Goal: Information Seeking & Learning: Learn about a topic

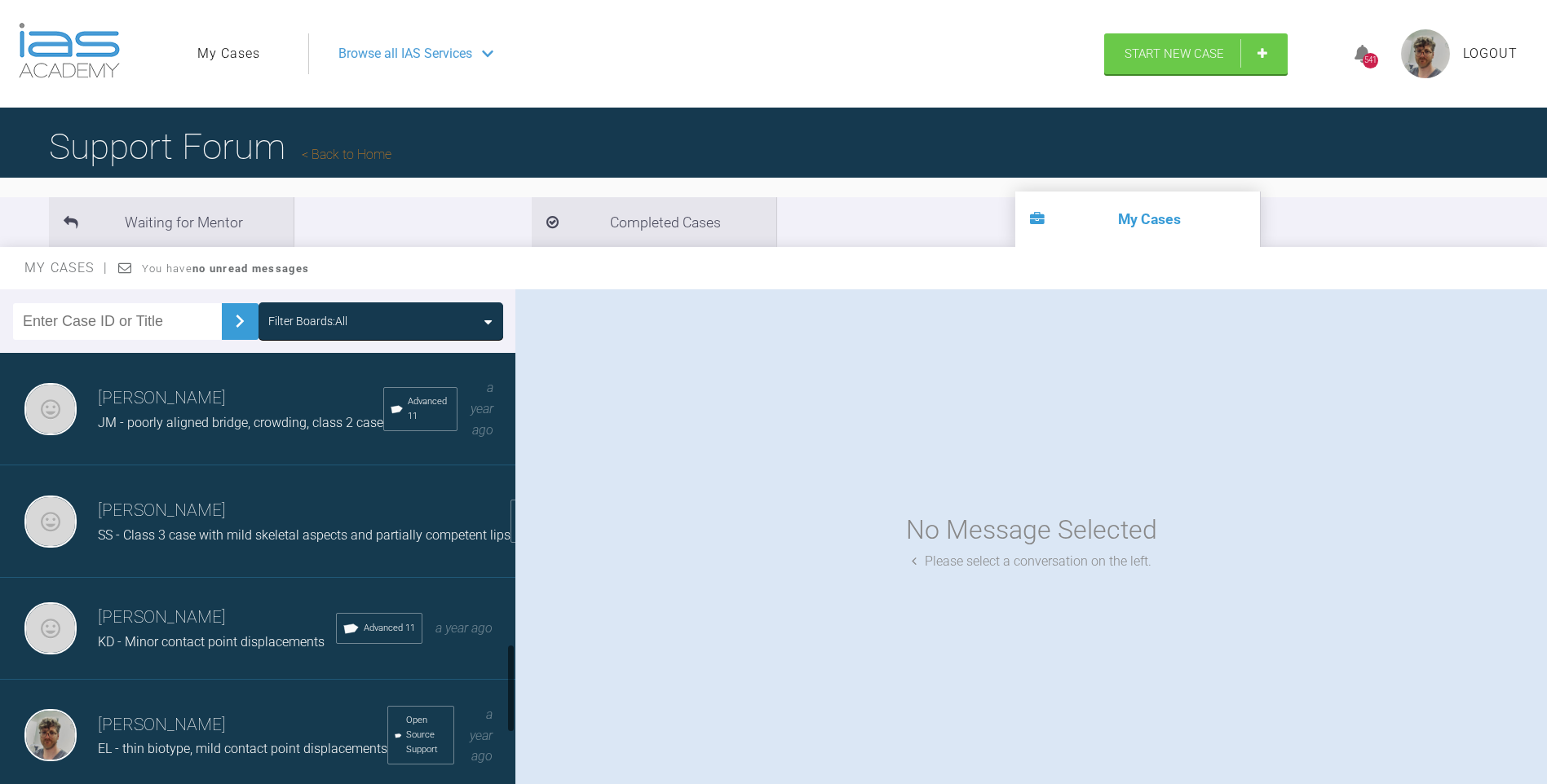
scroll to position [1712, 0]
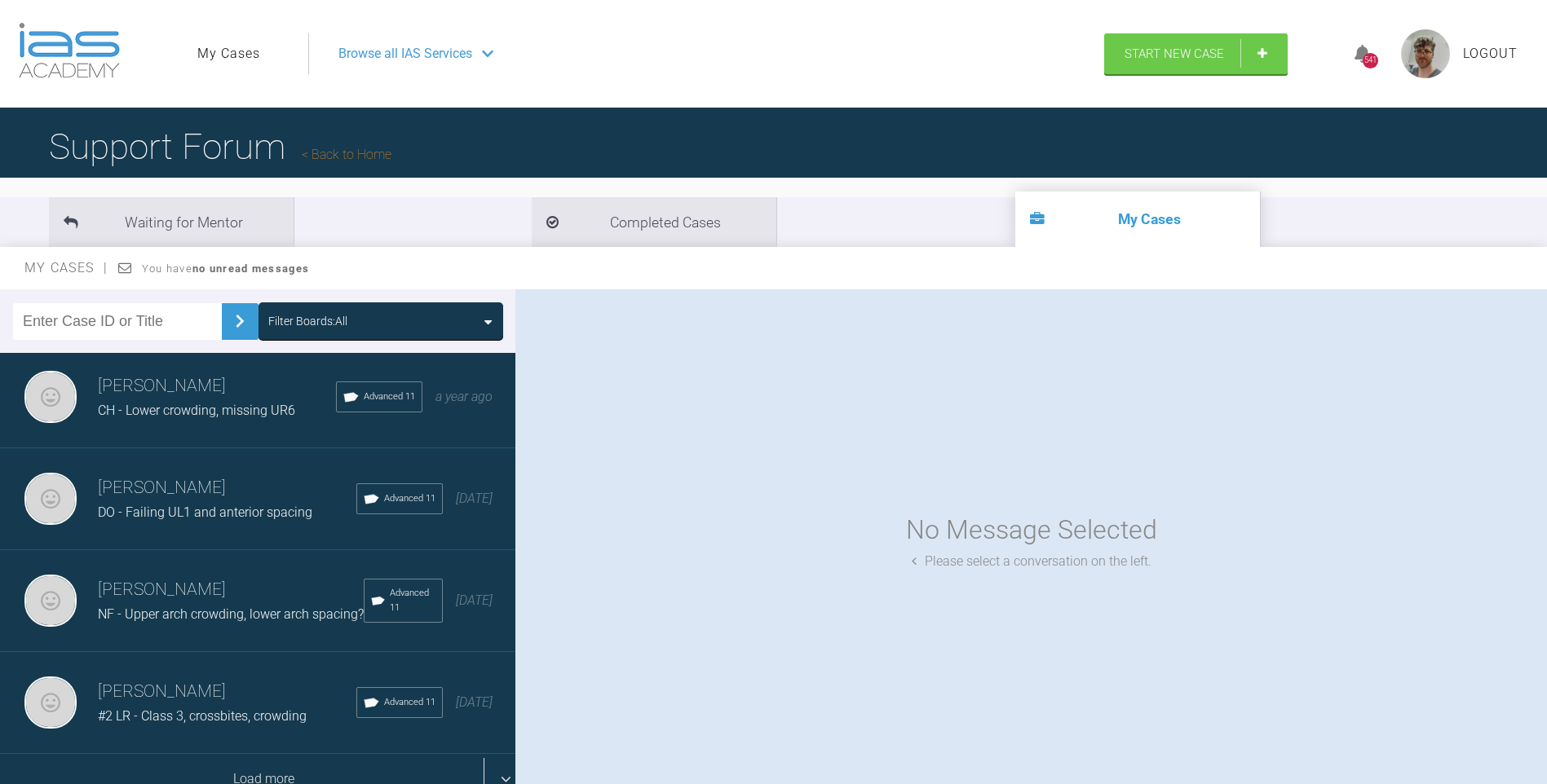
click at [289, 754] on div "Load more" at bounding box center [264, 779] width 528 height 51
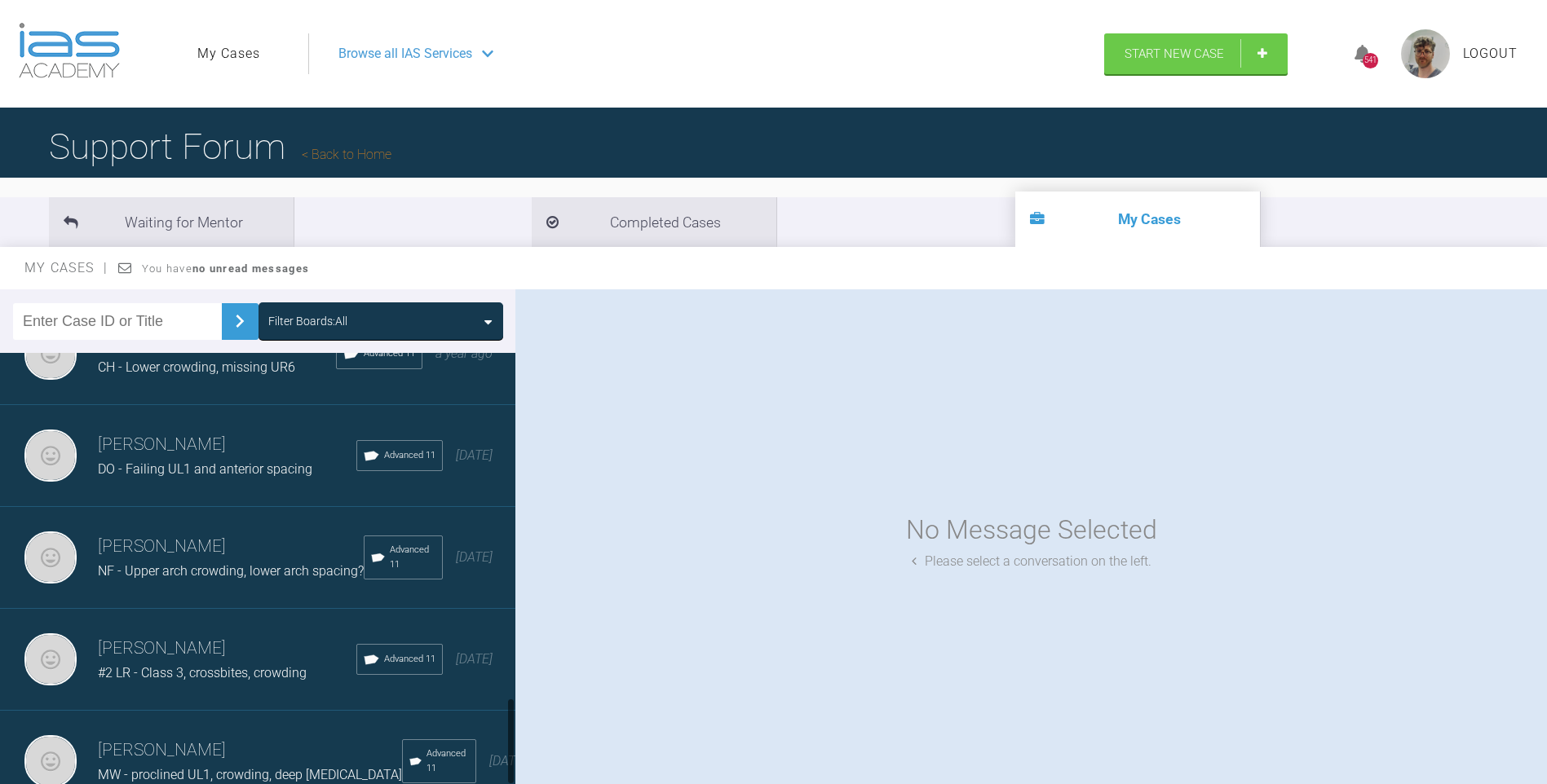
scroll to position [1764, 0]
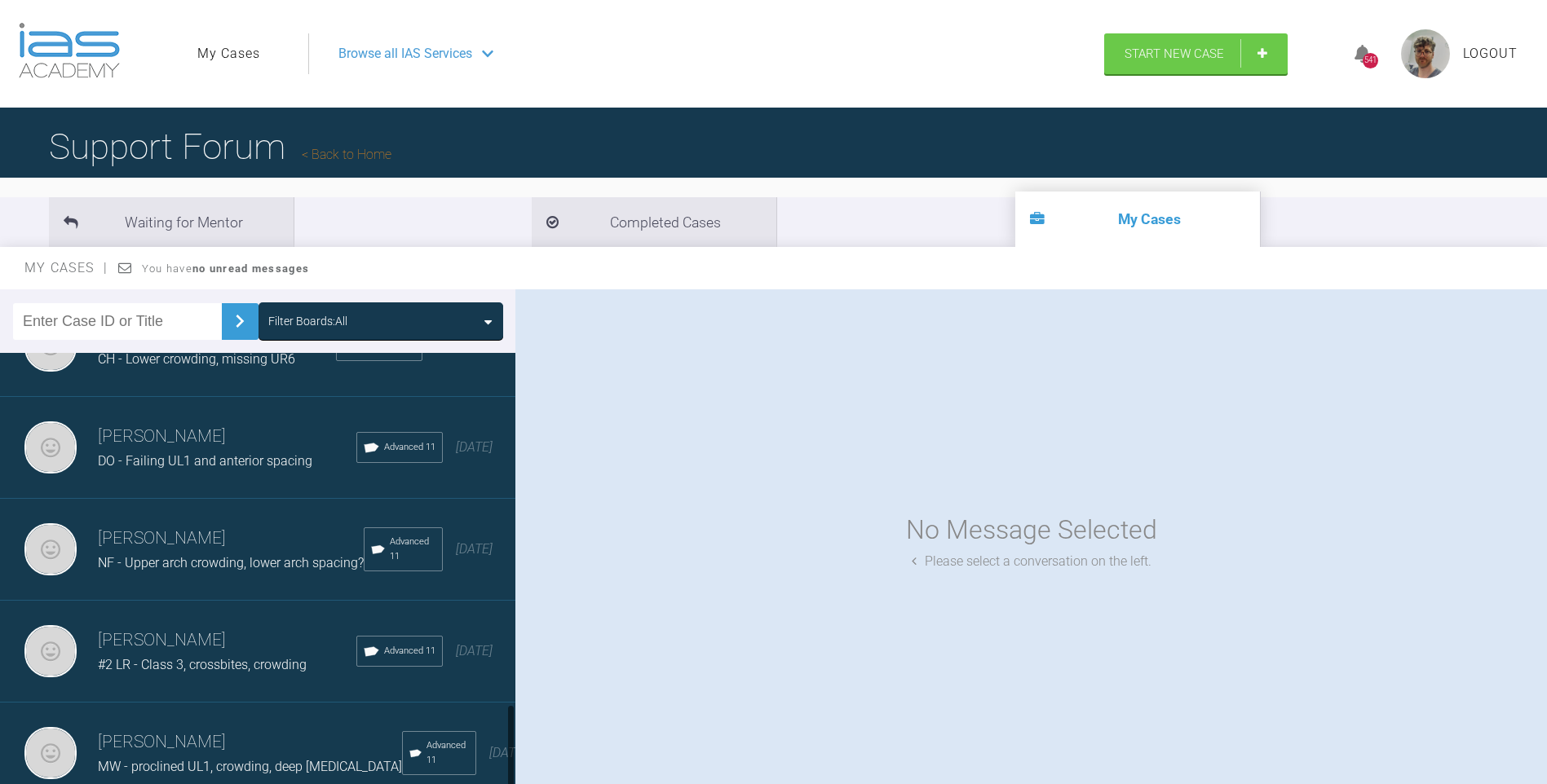
click at [258, 731] on h3 "[PERSON_NAME]" at bounding box center [250, 742] width 304 height 27
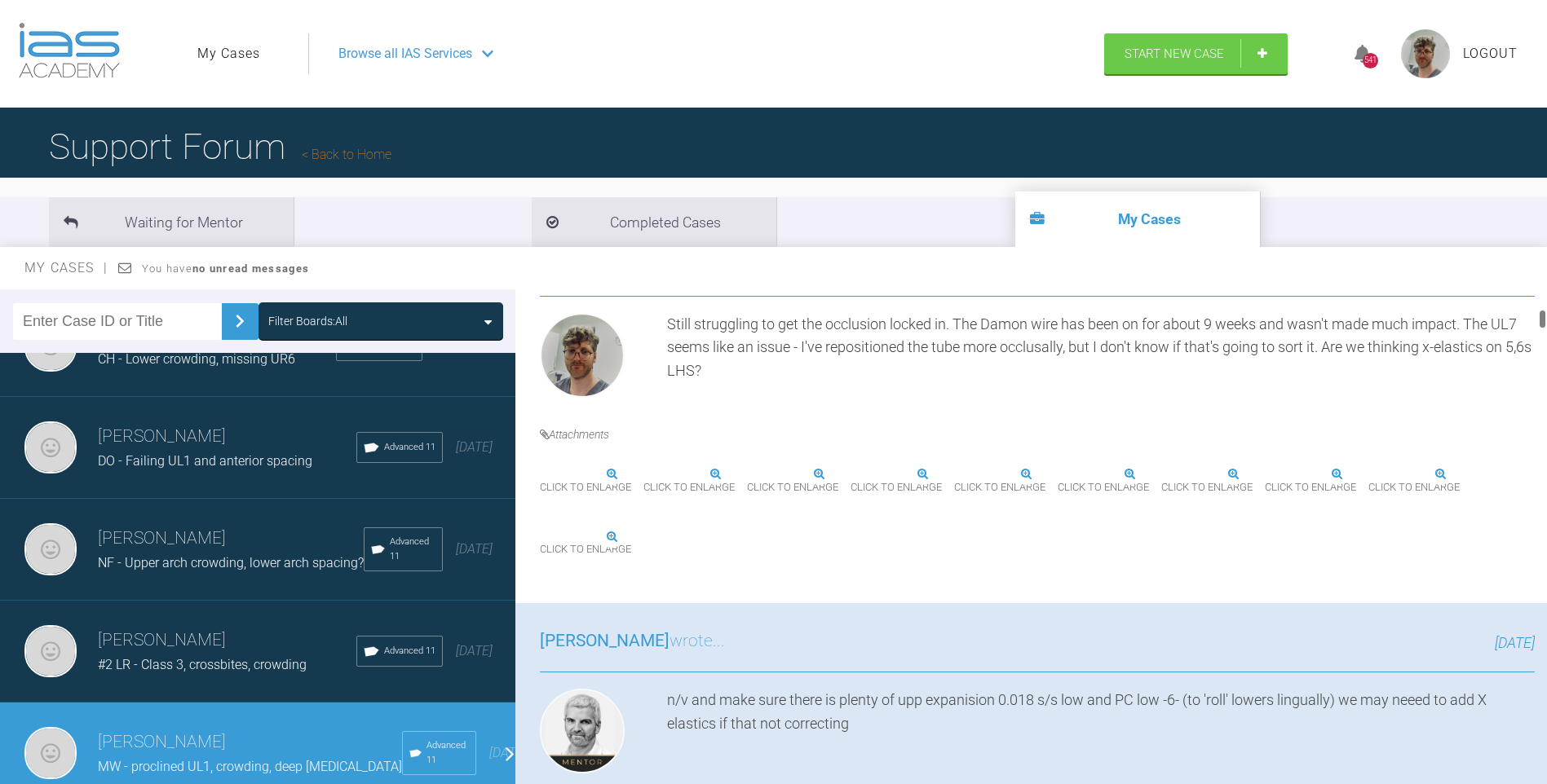
scroll to position [1386, 0]
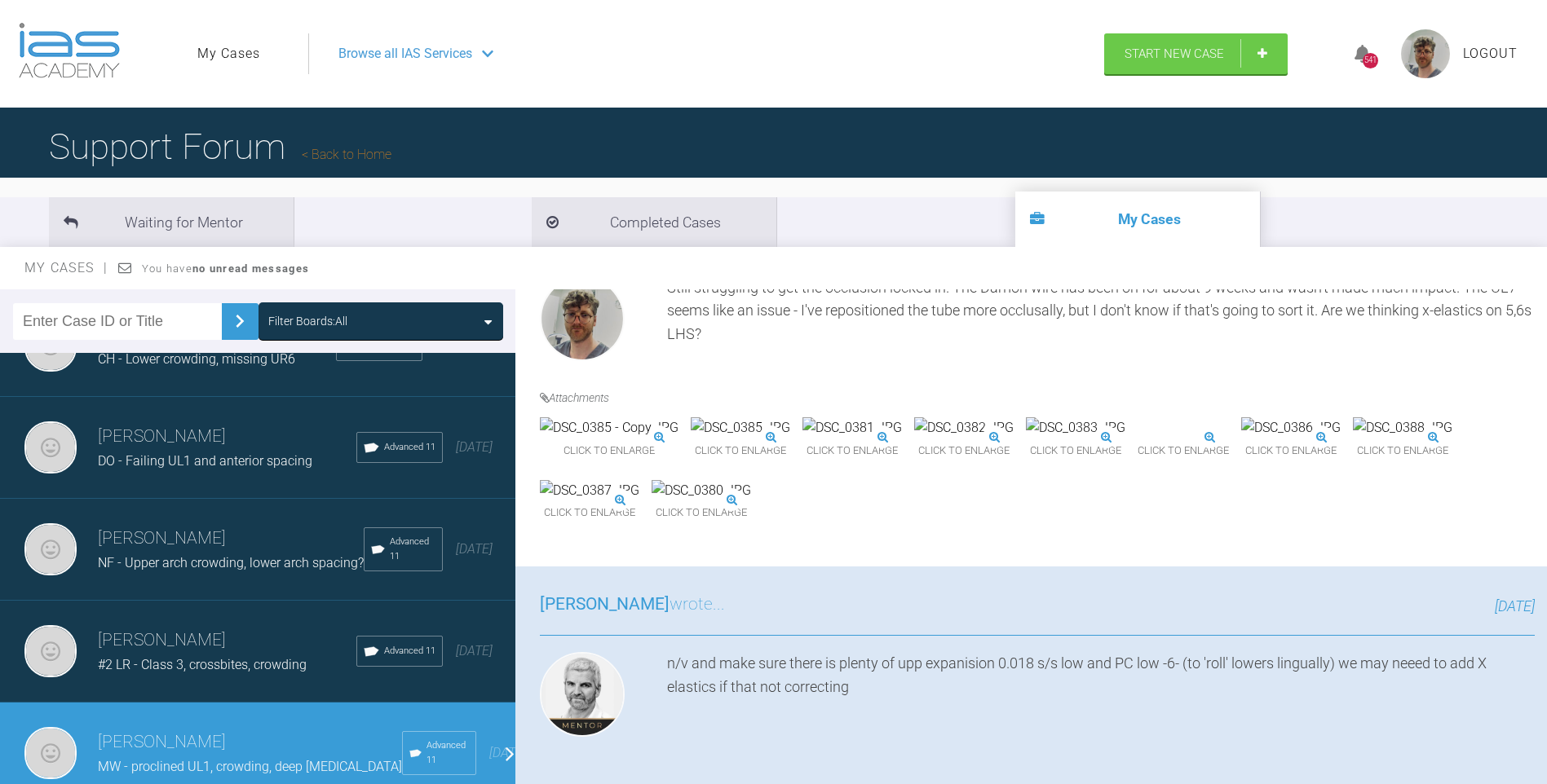
click at [790, 439] on img at bounding box center [741, 428] width 100 height 21
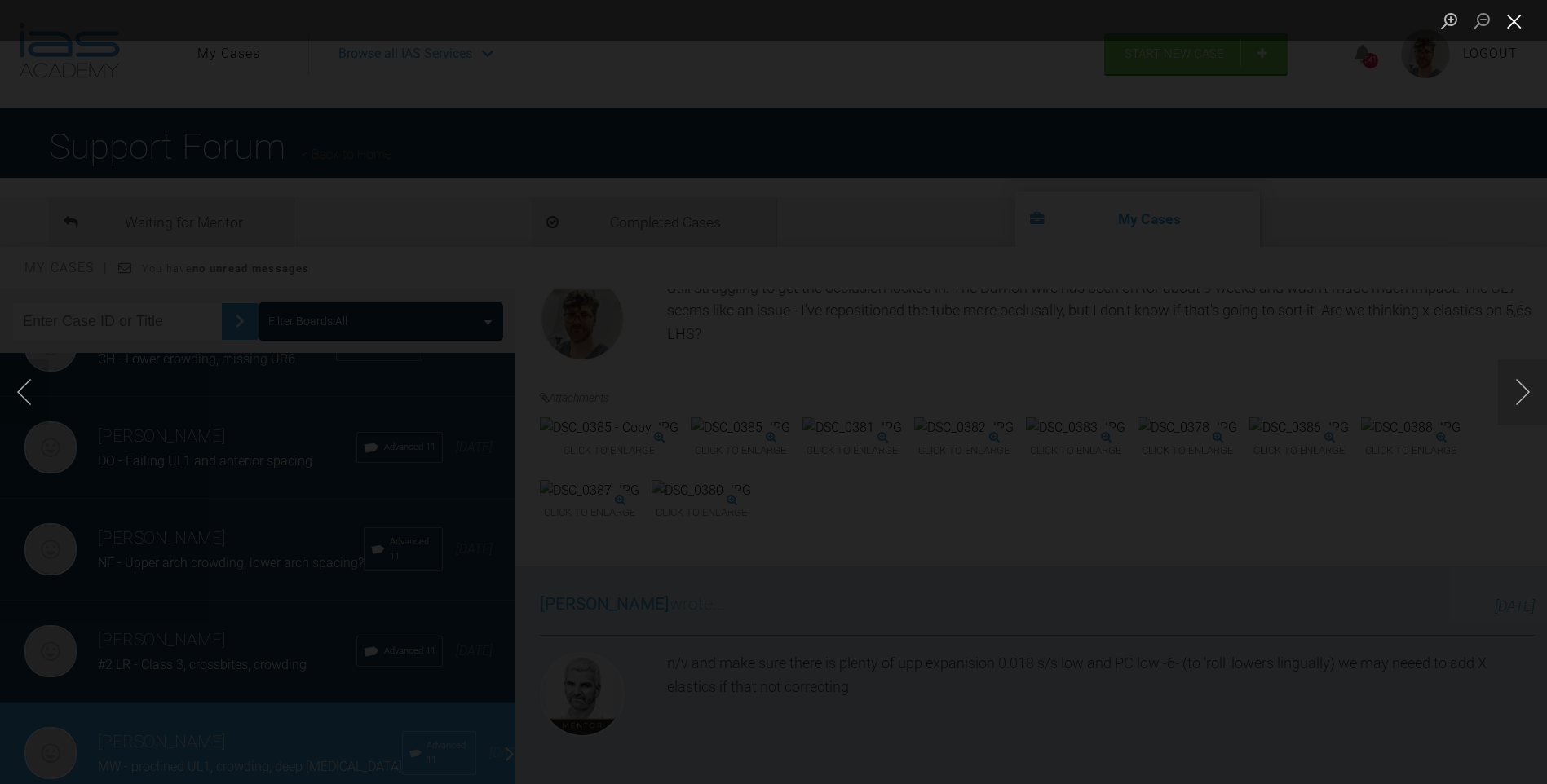
click at [1516, 27] on button "Close lightbox" at bounding box center [1515, 21] width 32 height 28
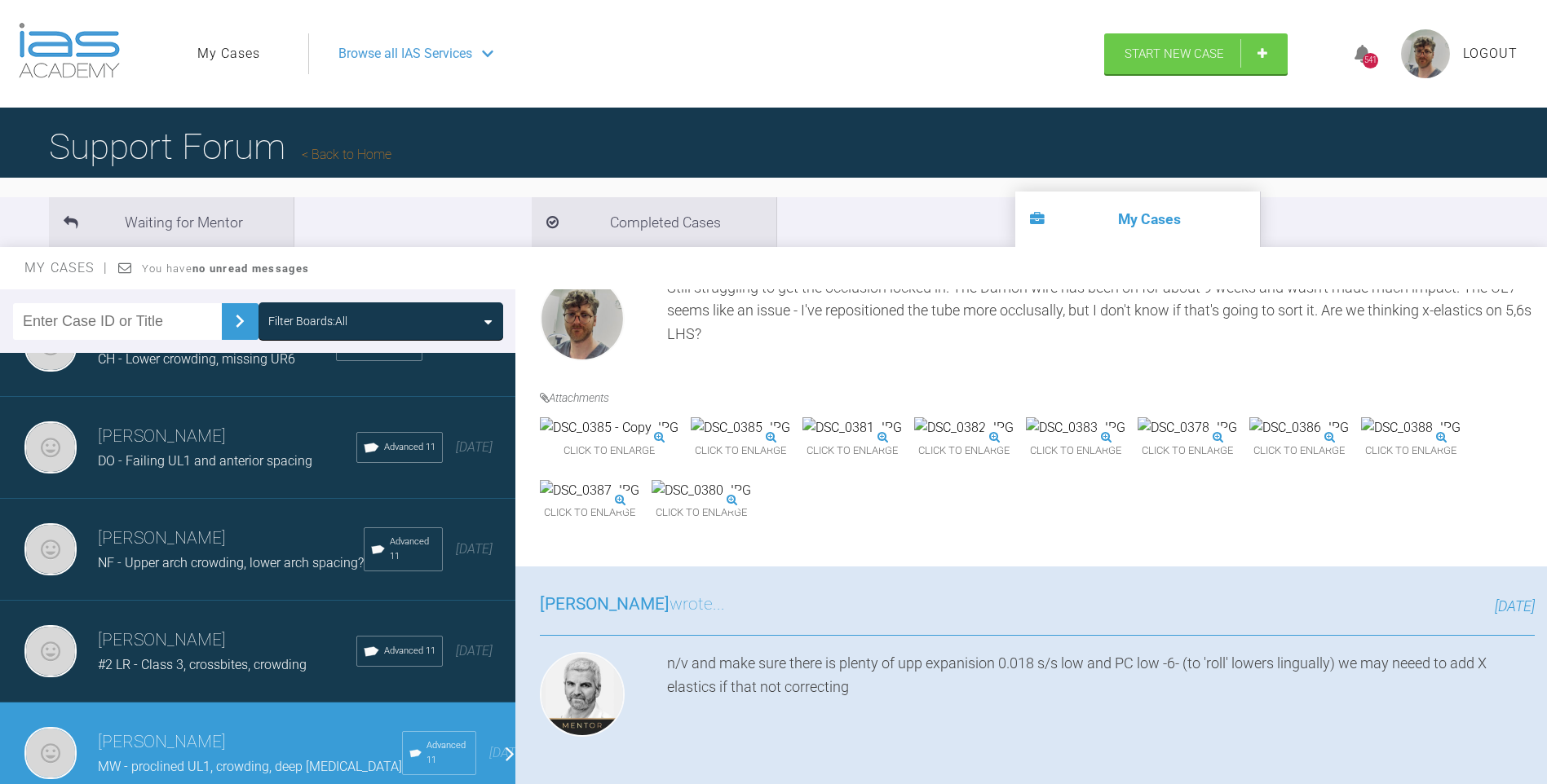
click at [222, 469] on div "[PERSON_NAME] DO - Failing UL1 and anterior spacing Advanced 11 [DATE]" at bounding box center [264, 448] width 528 height 102
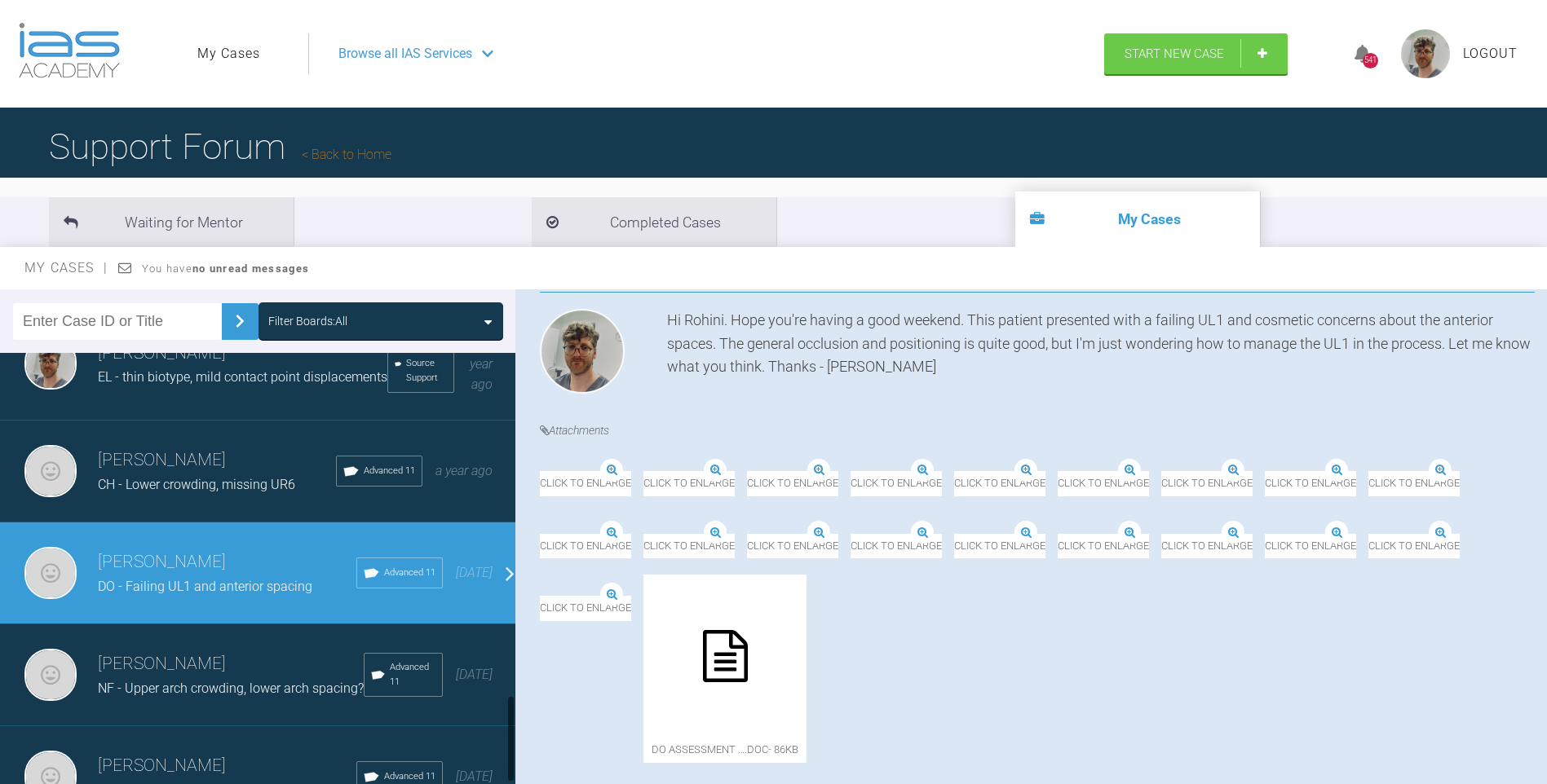
scroll to position [1520, 0]
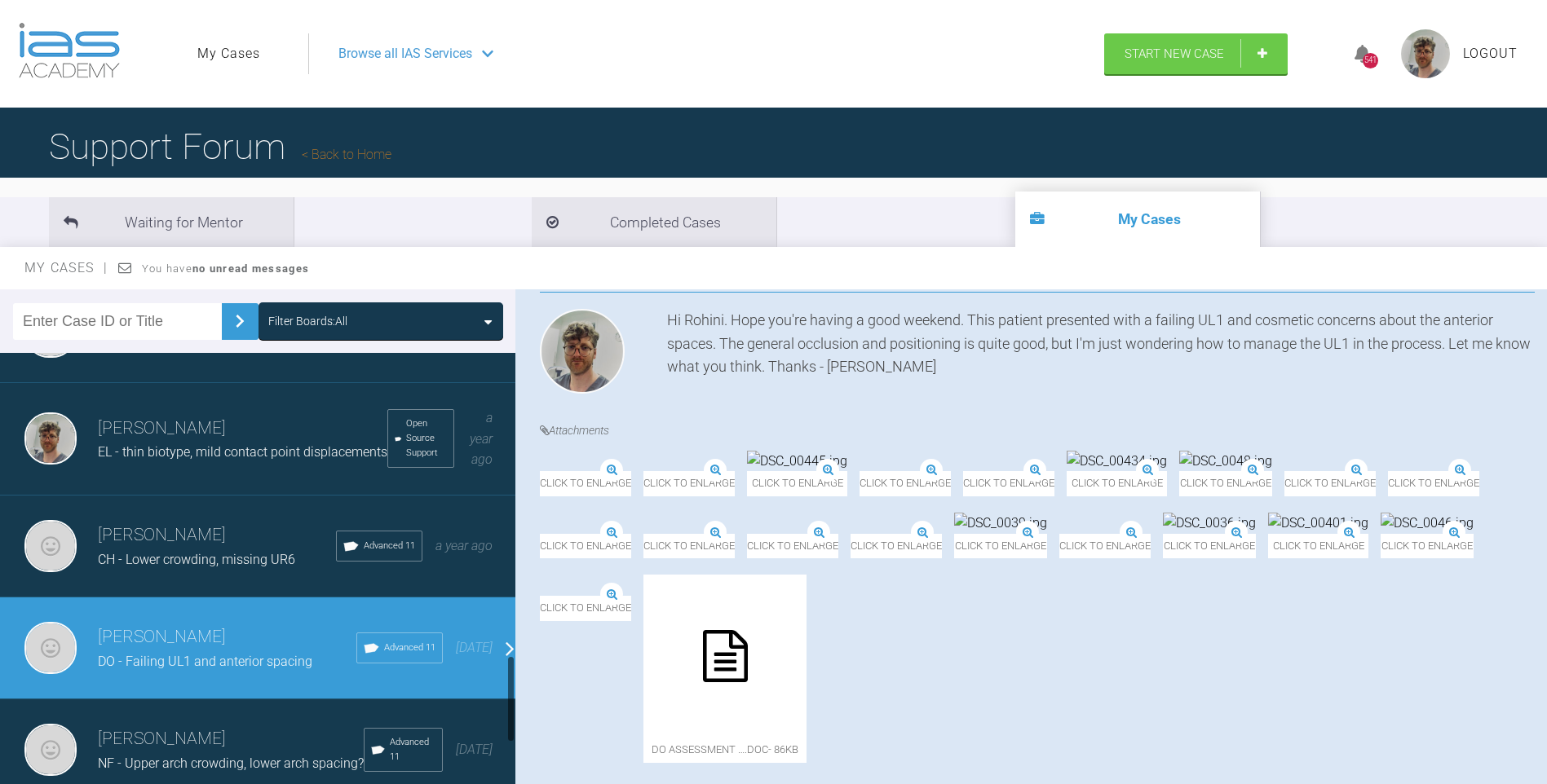
click at [246, 549] on h3 "[PERSON_NAME]" at bounding box center [217, 535] width 238 height 27
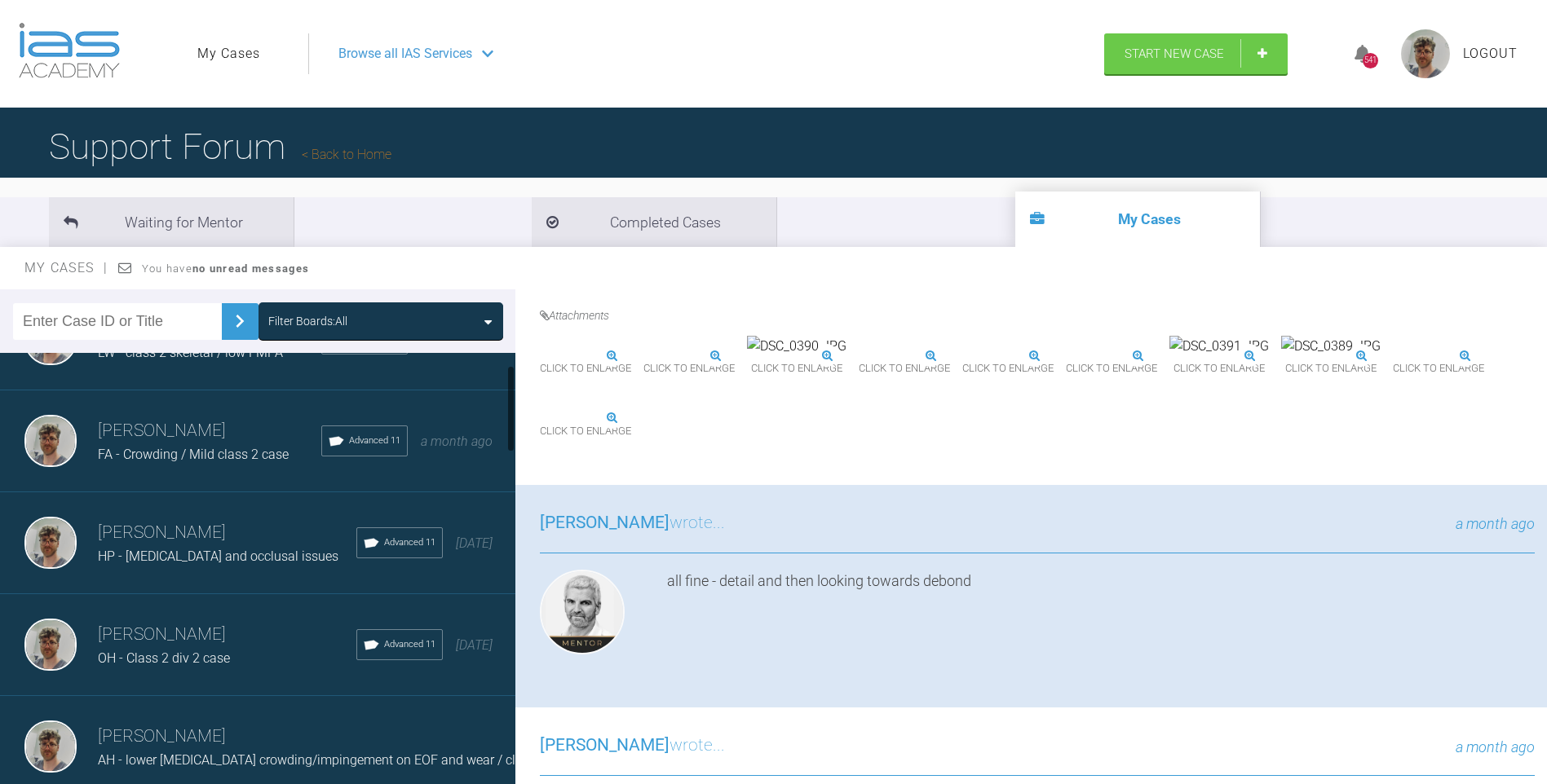
scroll to position [0, 0]
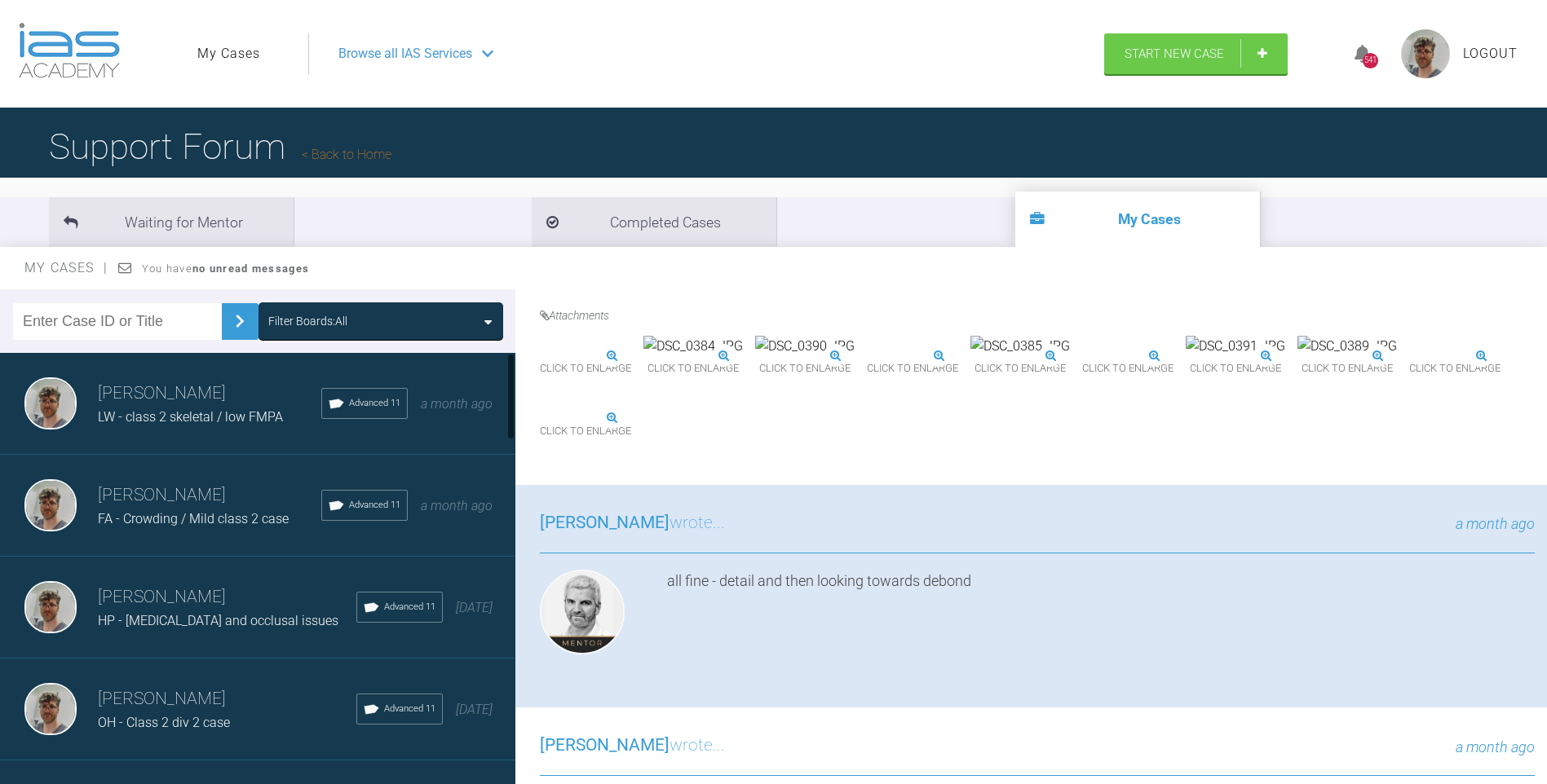
click at [236, 405] on h3 "[PERSON_NAME]" at bounding box center [210, 394] width 223 height 27
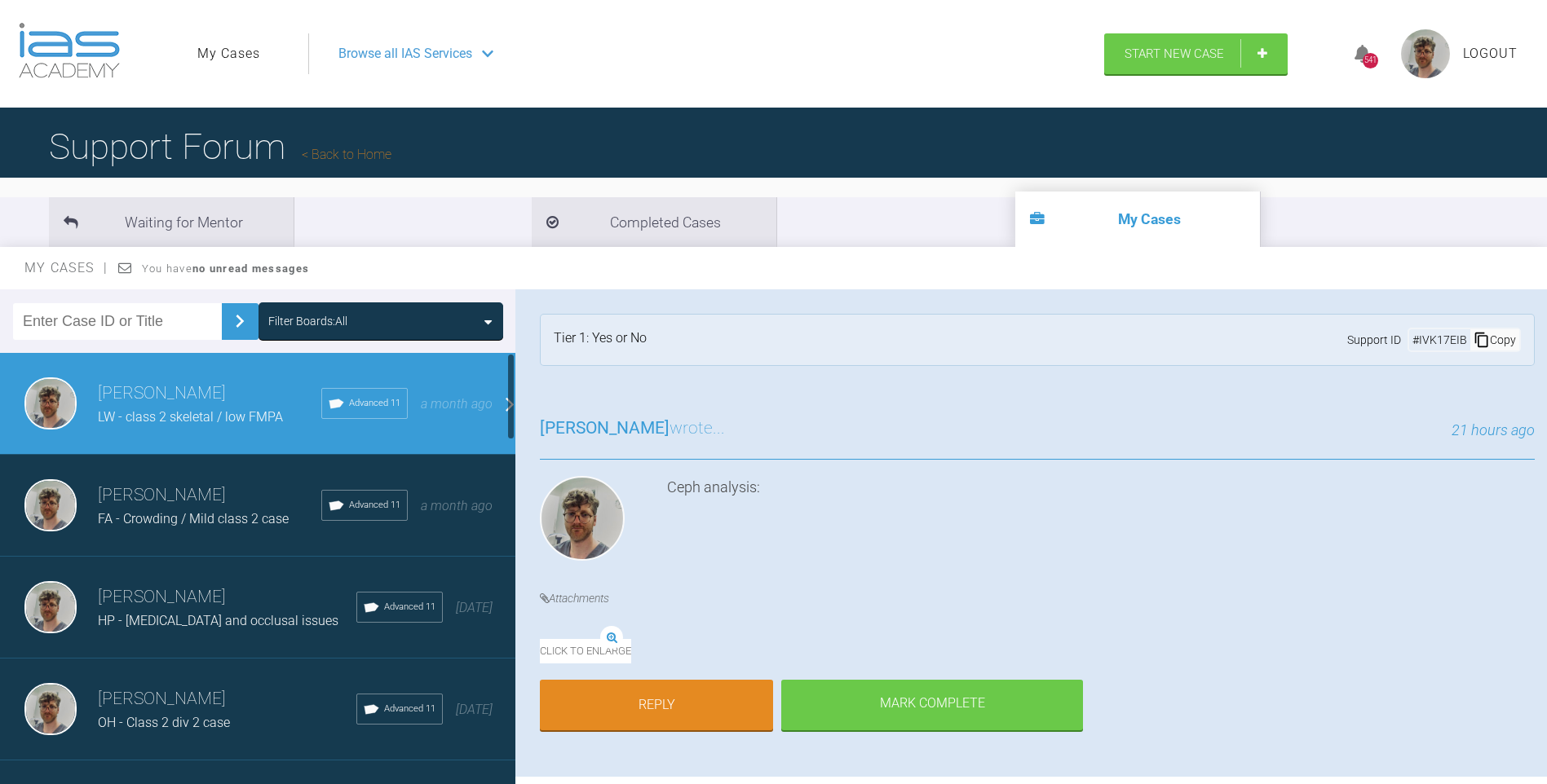
click at [189, 514] on span "FA - Crowding / Mild class 2 case" at bounding box center [193, 519] width 191 height 16
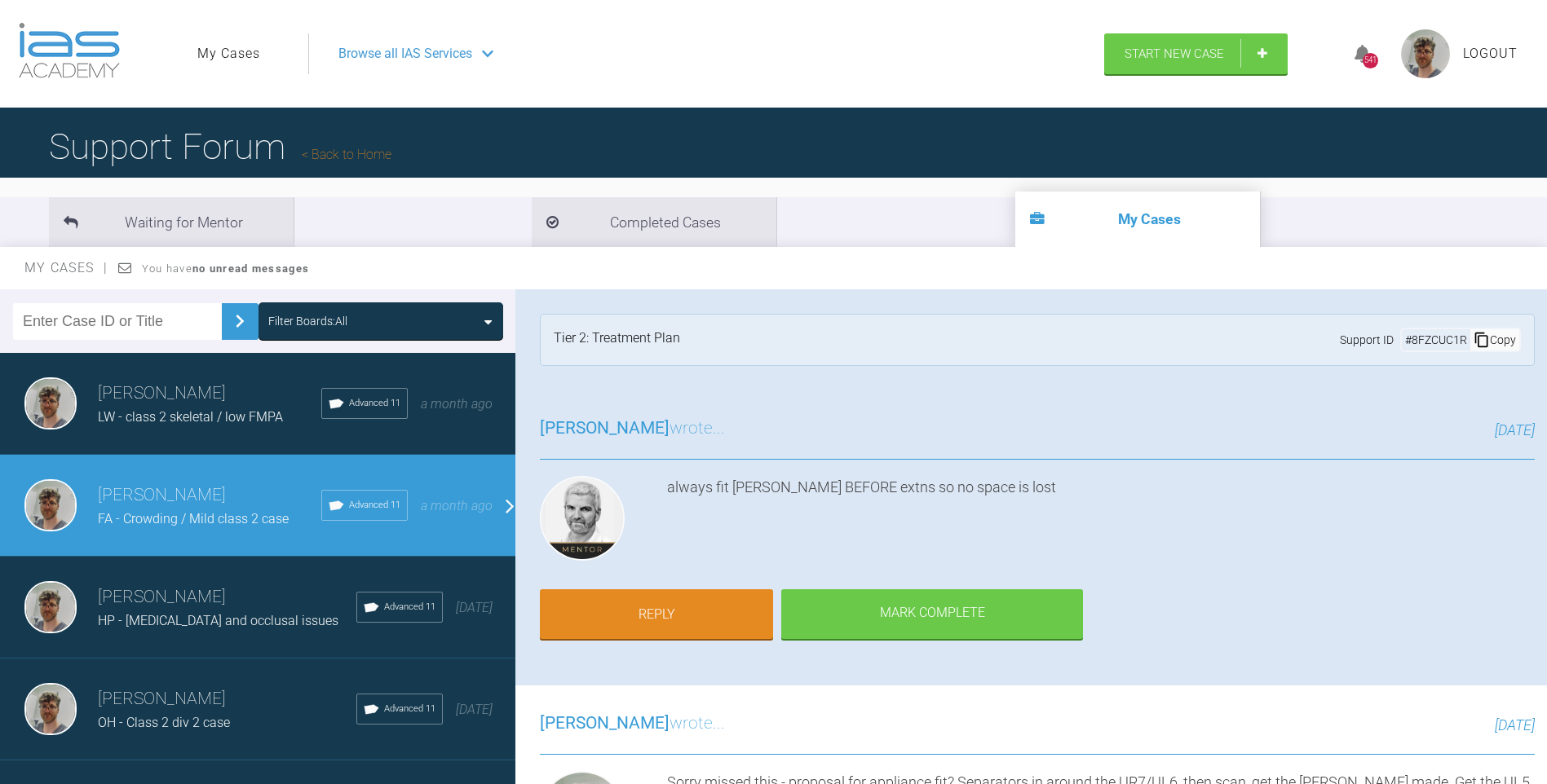
click at [186, 604] on h3 "[PERSON_NAME]" at bounding box center [227, 597] width 259 height 27
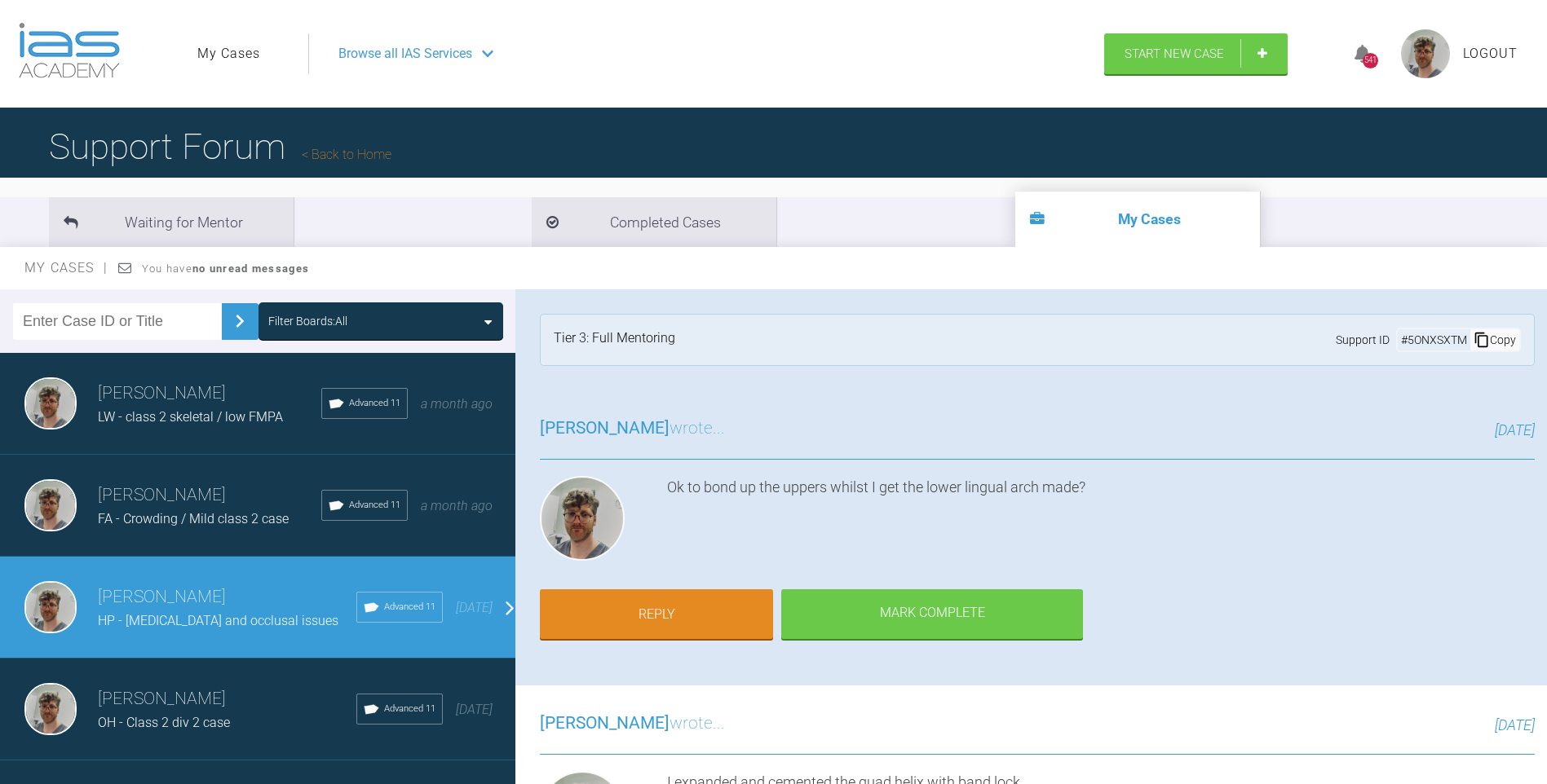
click at [200, 694] on h3 "[PERSON_NAME]" at bounding box center [227, 699] width 259 height 27
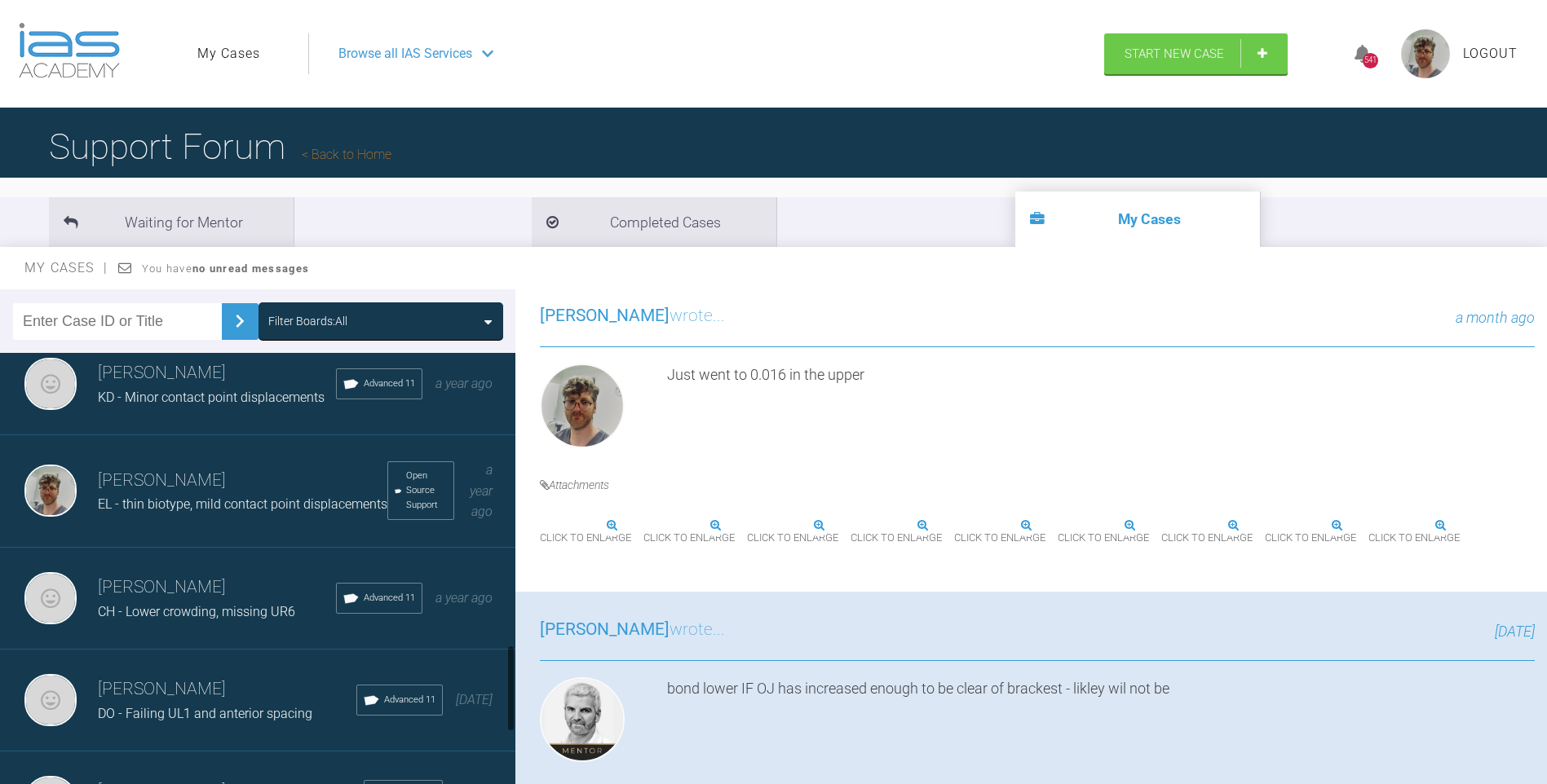
scroll to position [1764, 0]
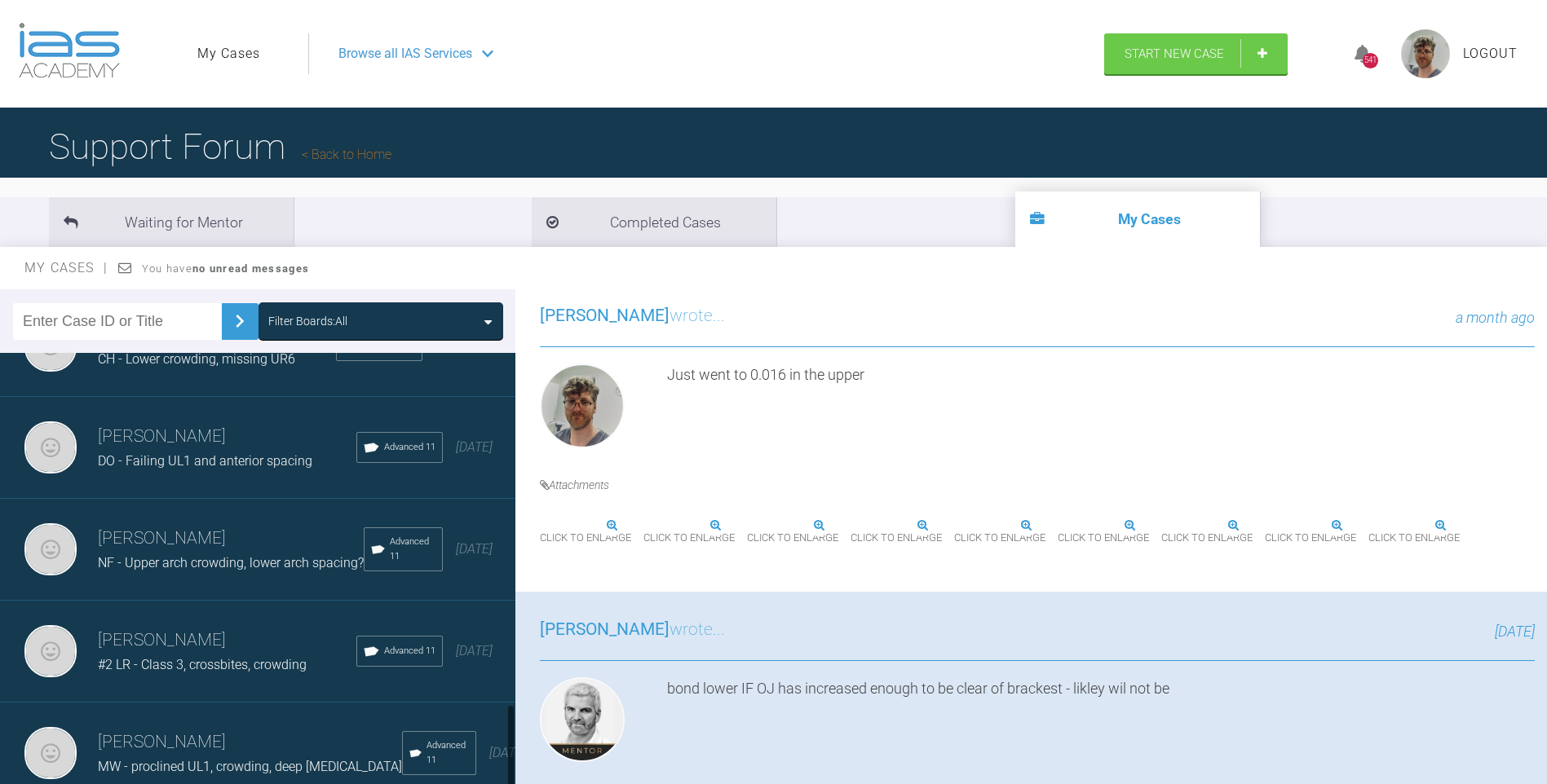
click at [266, 759] on span "MW - proclined UL1, crowding, deep [MEDICAL_DATA]" at bounding box center [250, 767] width 304 height 16
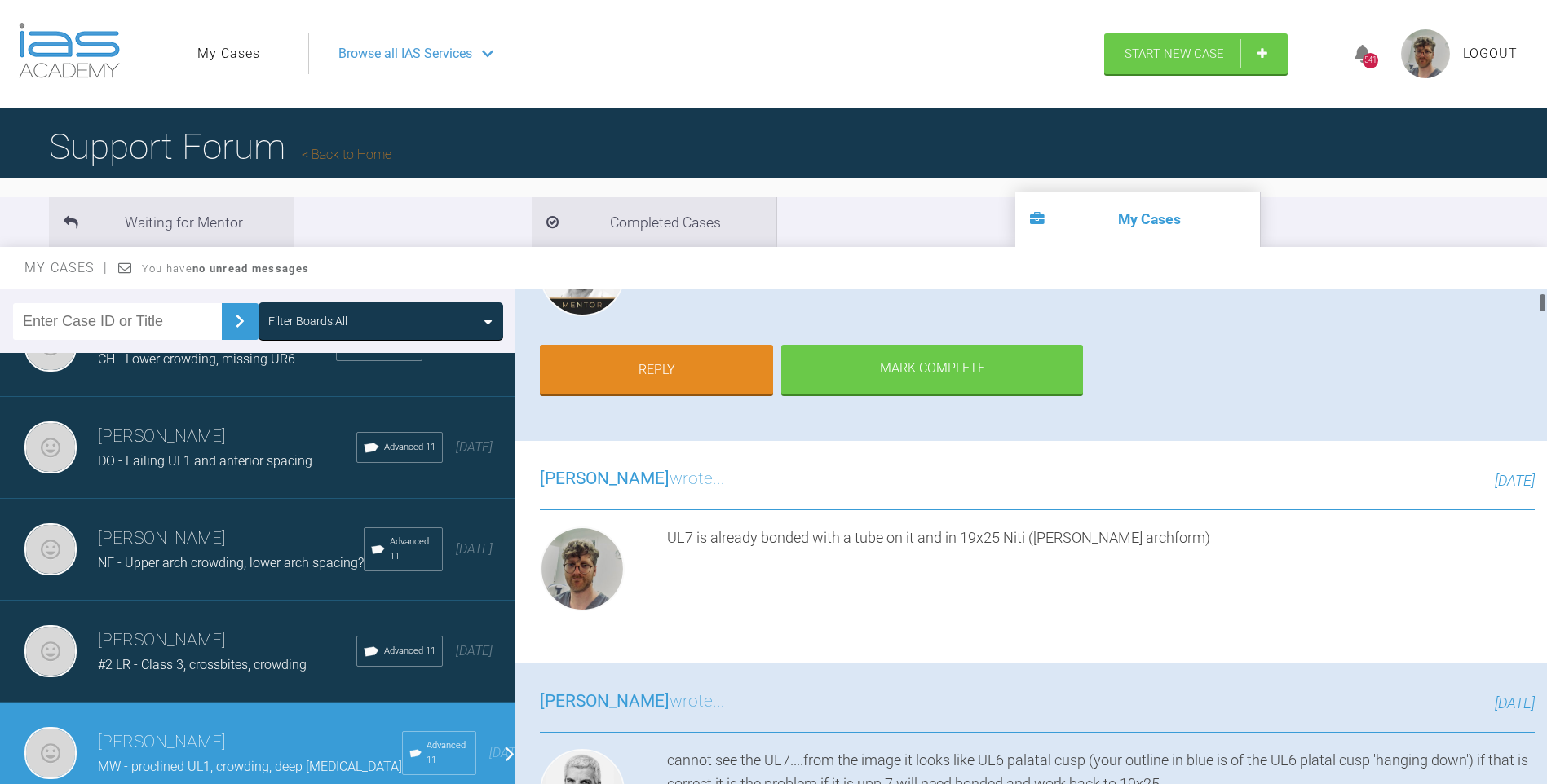
scroll to position [0, 0]
